Goal: Task Accomplishment & Management: Manage account settings

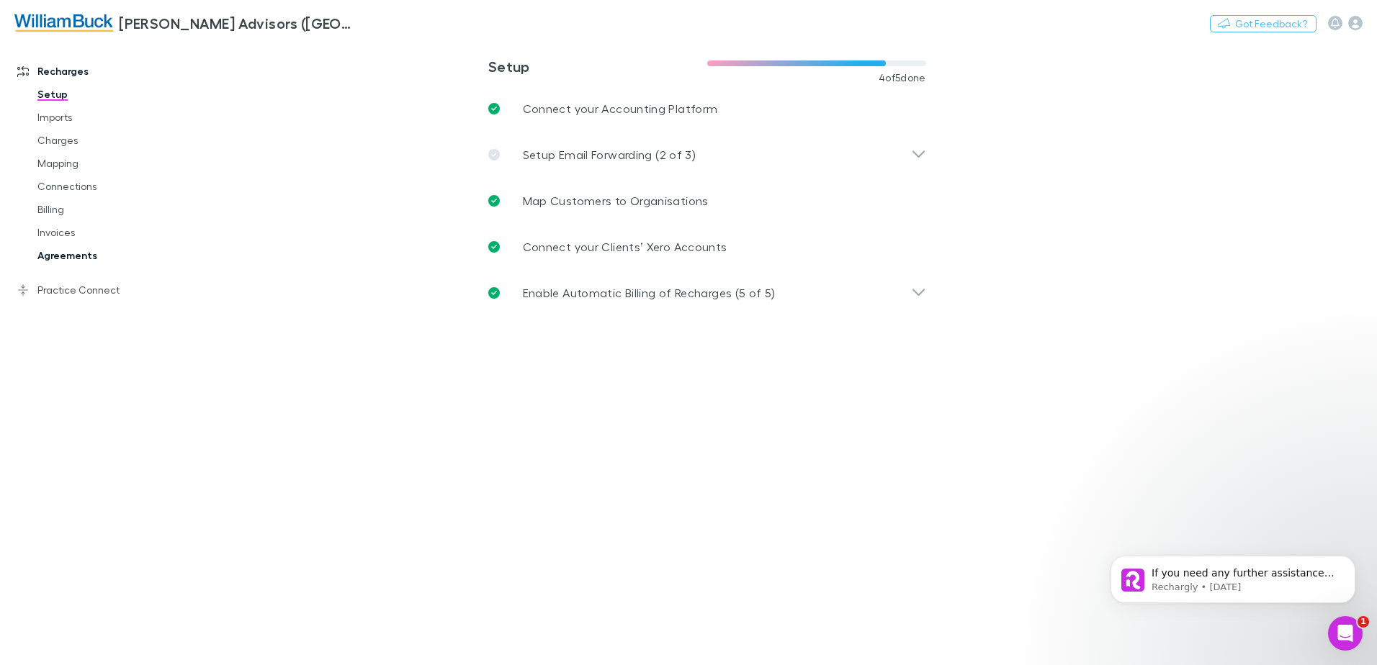
click at [76, 257] on link "Agreements" at bounding box center [108, 255] width 171 height 23
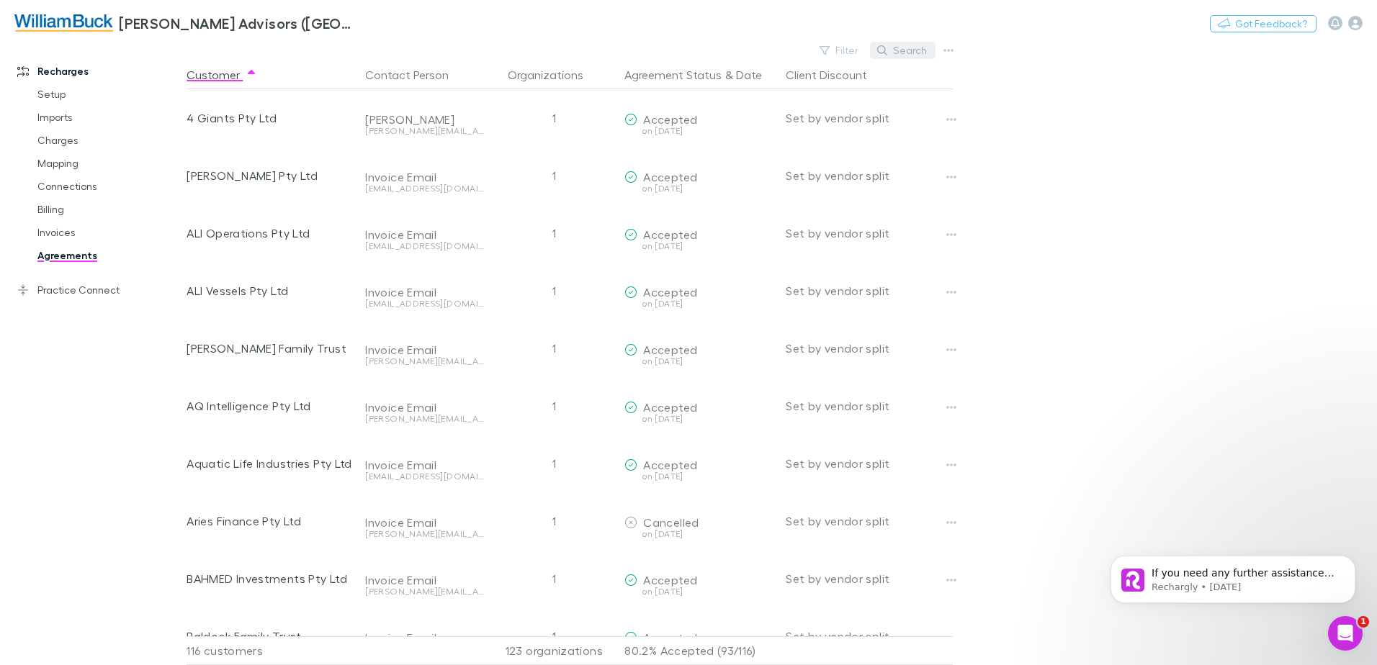
click at [912, 45] on button "Search" at bounding box center [903, 50] width 66 height 17
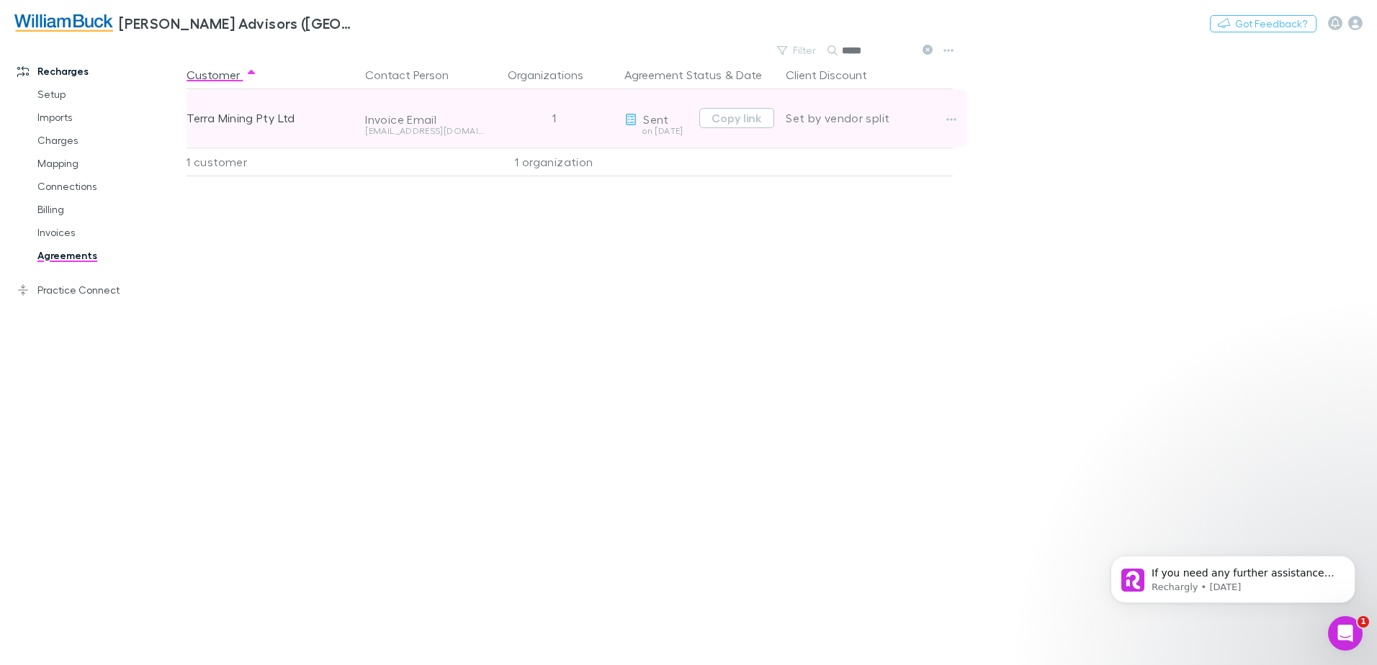
type input "*****"
click at [230, 120] on div "Terra Mining Pty Ltd" at bounding box center [270, 118] width 167 height 58
click at [732, 120] on button "Copy link" at bounding box center [736, 118] width 75 height 20
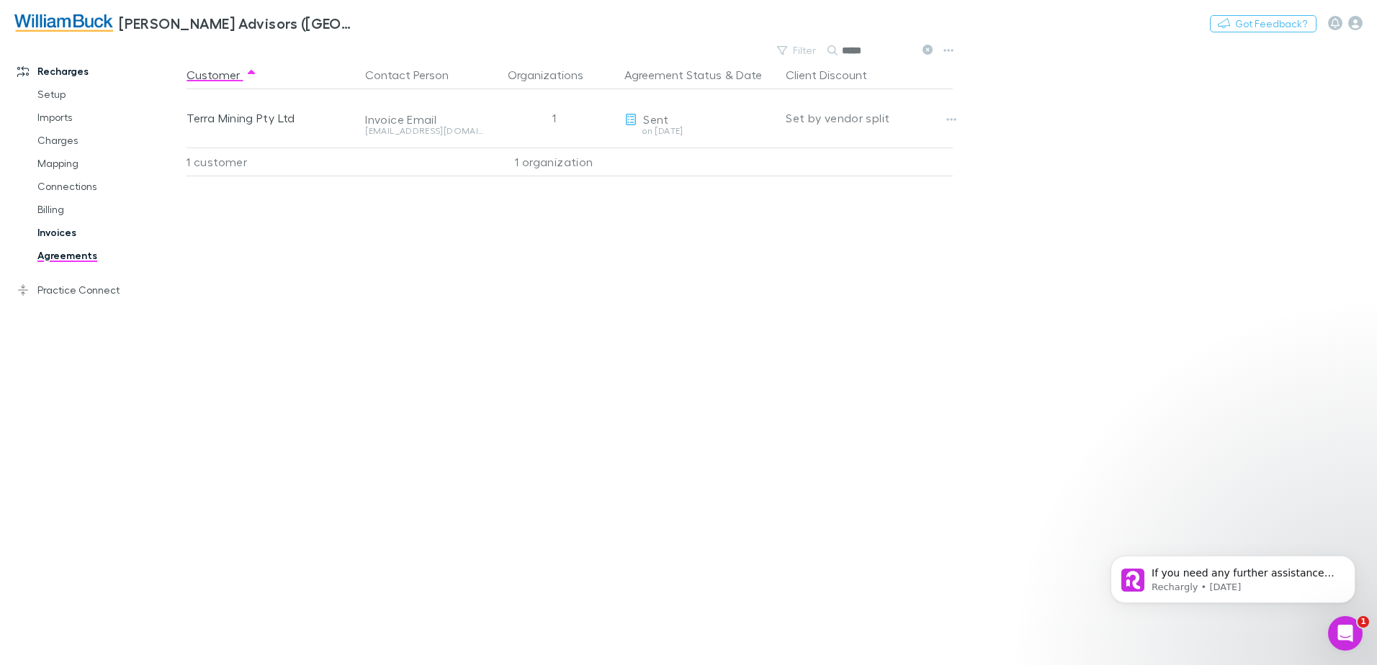
click at [52, 233] on link "Invoices" at bounding box center [108, 232] width 171 height 23
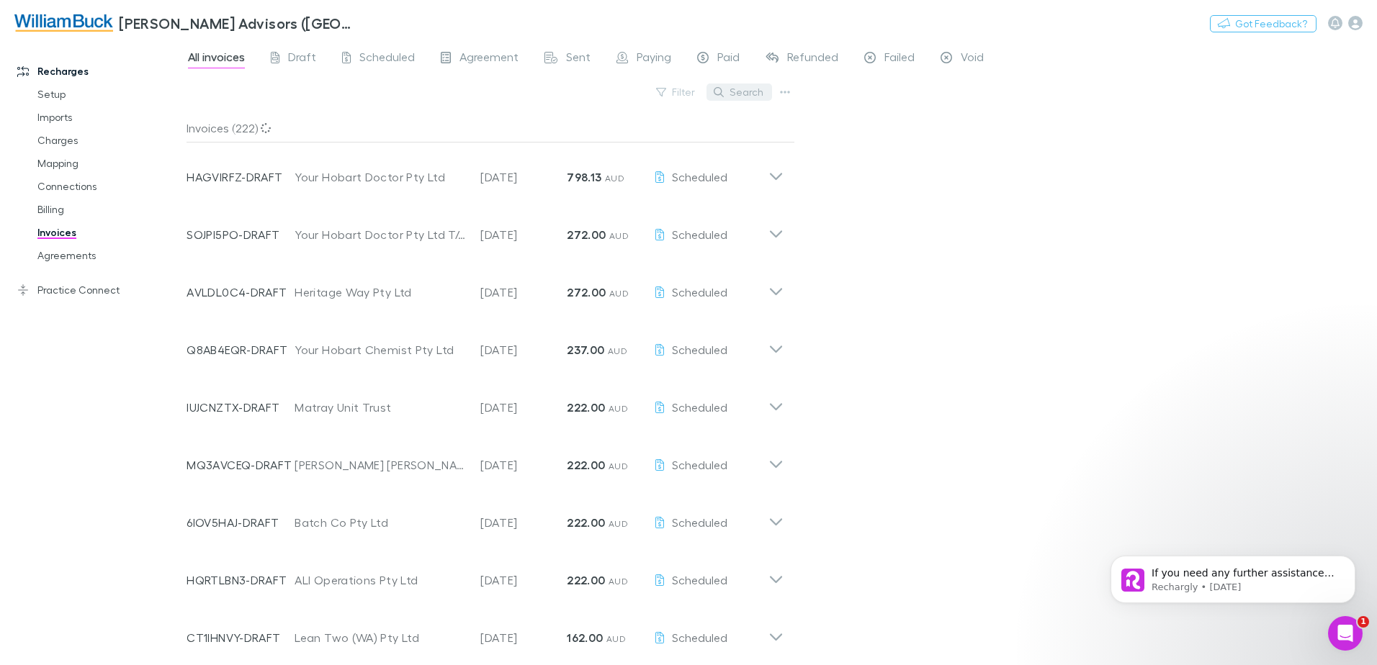
click at [735, 91] on button "Search" at bounding box center [739, 92] width 66 height 17
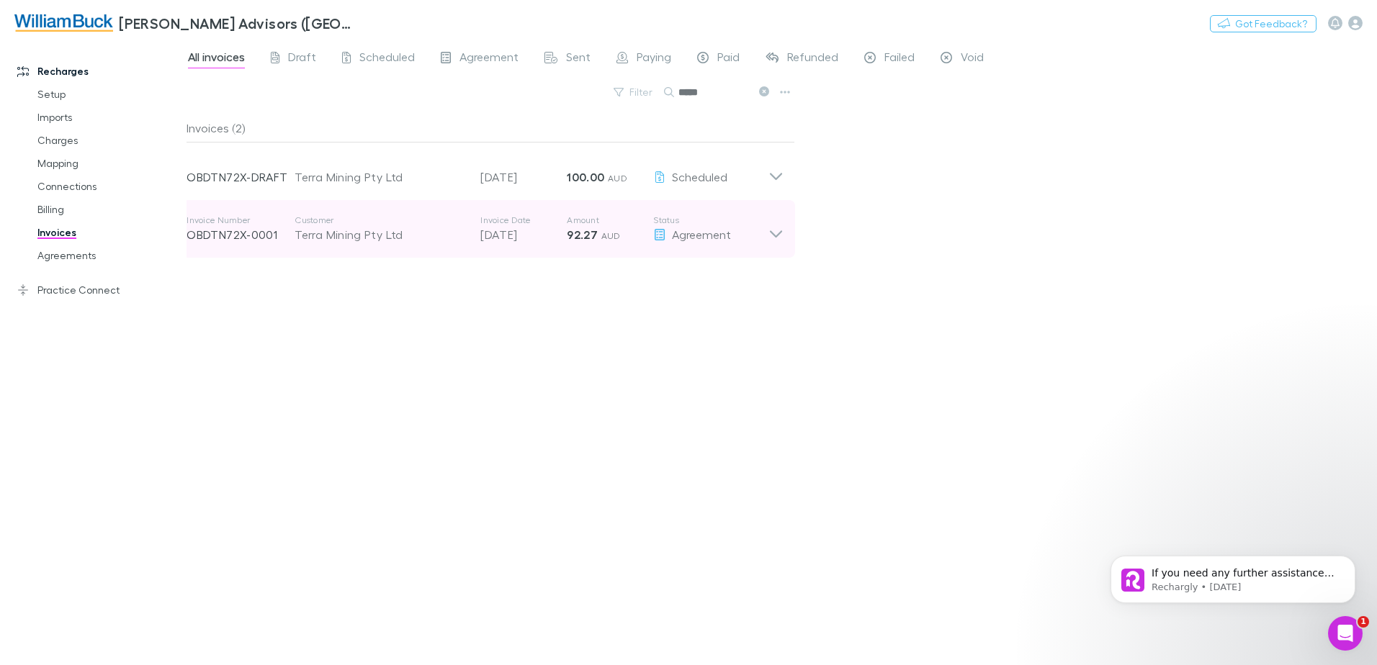
type input "*****"
click at [238, 236] on p "OBDTN72X-0001" at bounding box center [241, 234] width 108 height 17
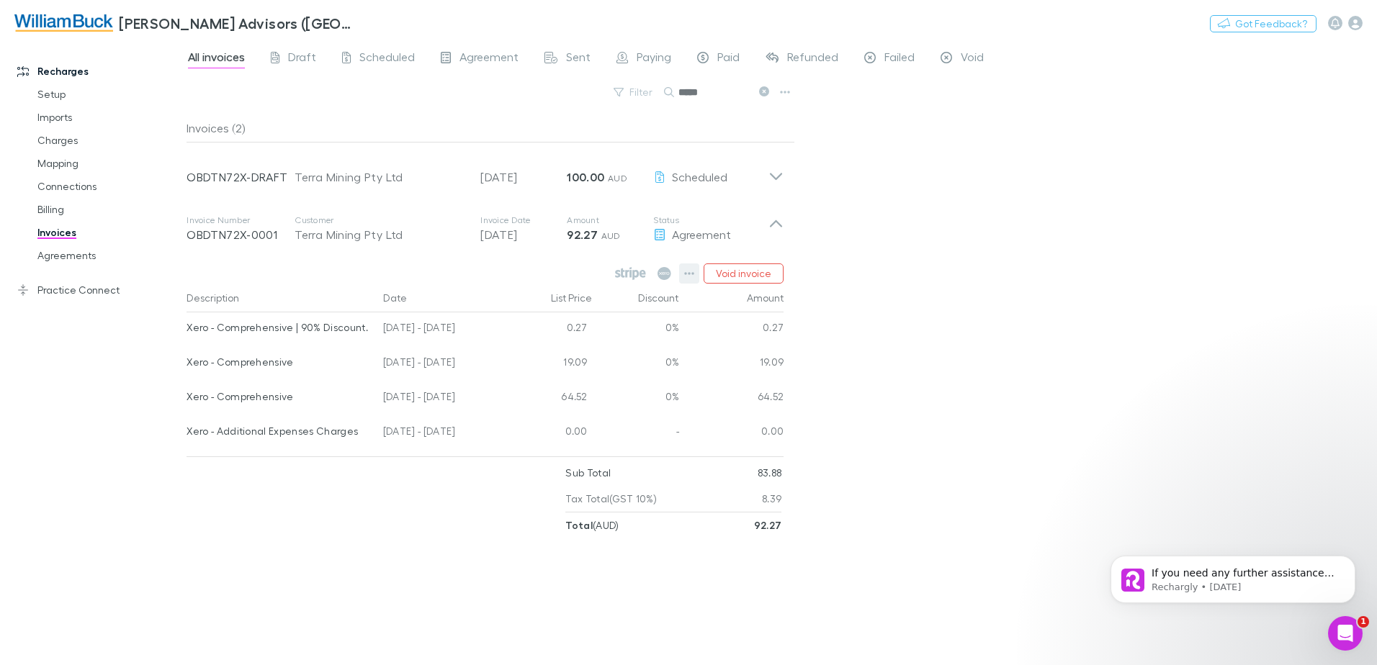
click at [690, 271] on icon "button" at bounding box center [689, 274] width 10 height 12
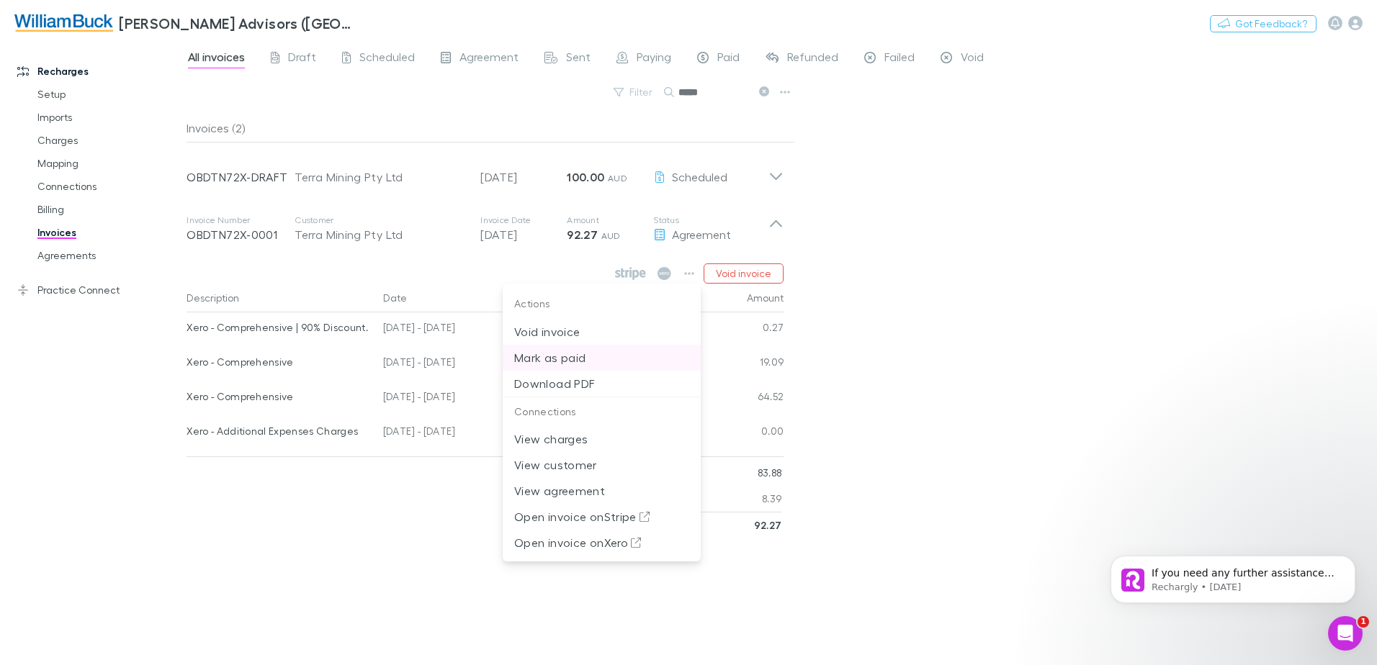
click at [557, 360] on p "Mark as paid" at bounding box center [601, 357] width 175 height 17
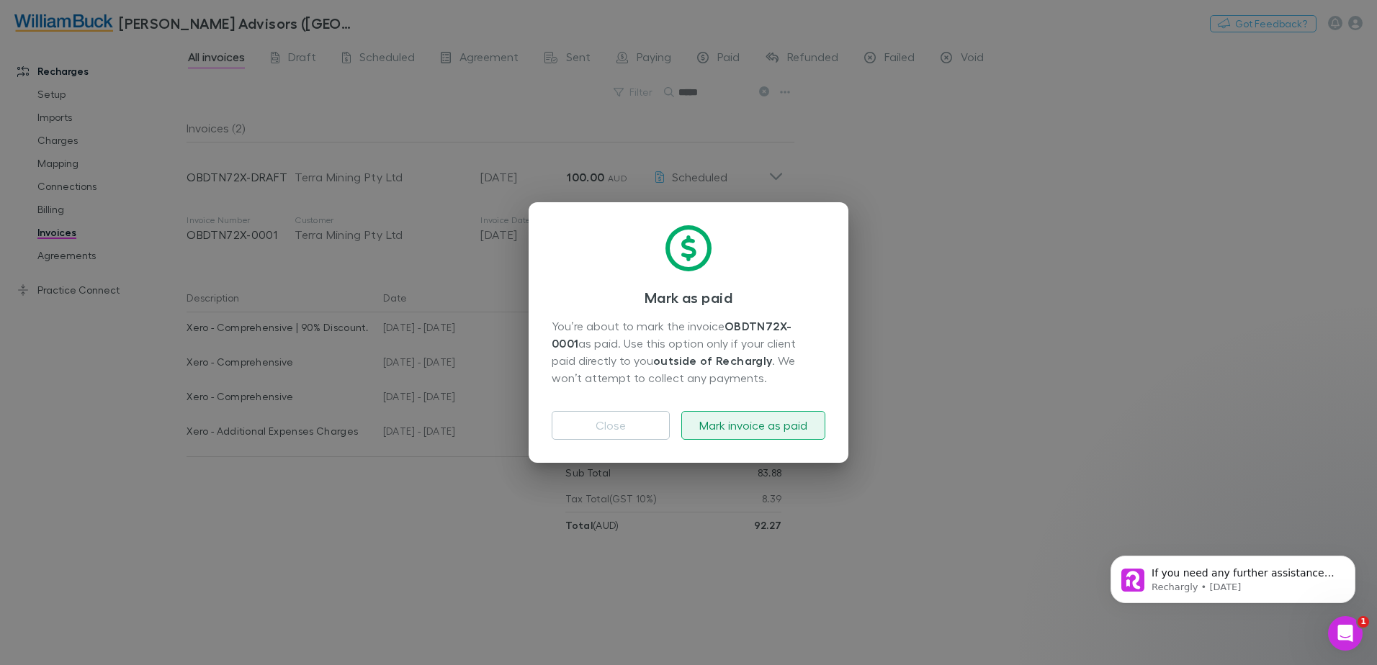
click at [773, 426] on button "Mark invoice as paid" at bounding box center [753, 425] width 144 height 29
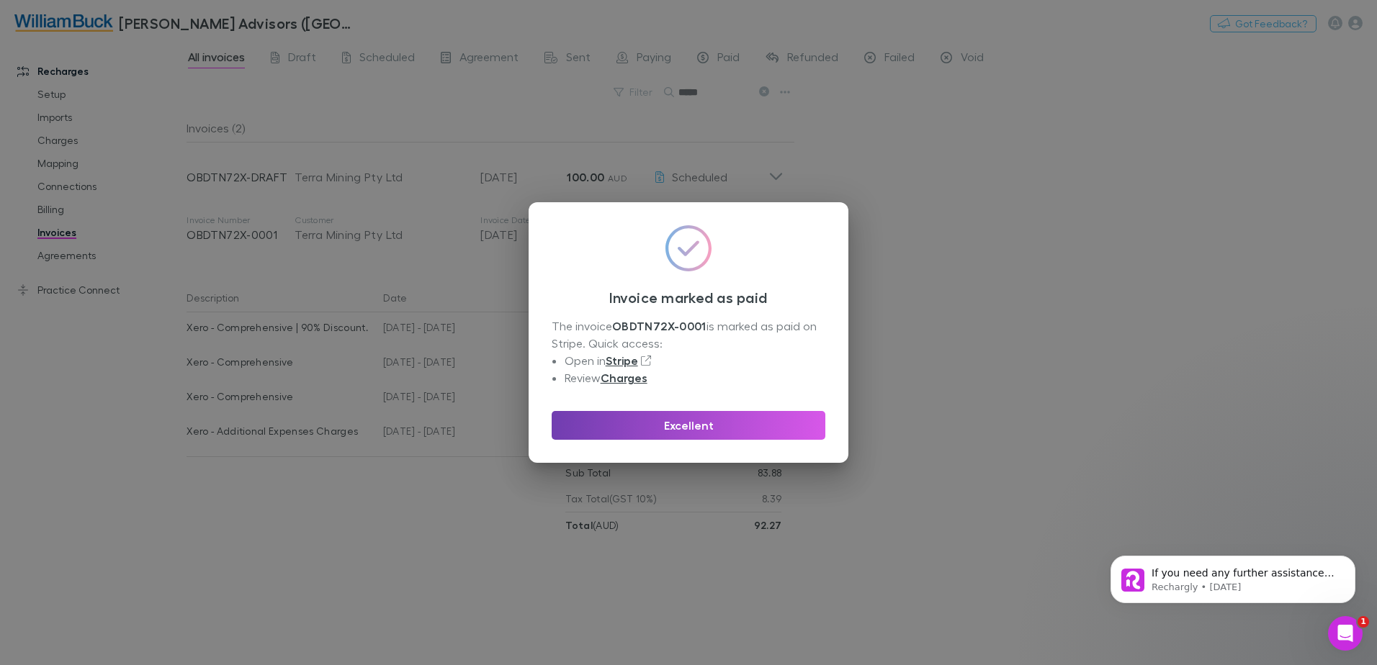
click at [683, 426] on button "Excellent" at bounding box center [689, 425] width 274 height 29
